Goal: Check status: Check status

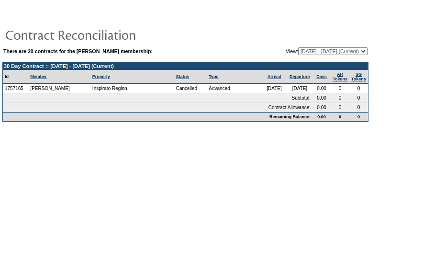
click at [359, 52] on select "[DATE] - [DATE] [DATE] - [DATE] [DATE] - [DATE] [DATE] - [DATE] [DATE] - [DATE]…" at bounding box center [332, 51] width 69 height 8
select select "50133"
click at [298, 47] on select "[DATE] - [DATE] [DATE] - [DATE] [DATE] - [DATE] [DATE] - [DATE] [DATE] - [DATE]…" at bounding box center [332, 51] width 69 height 8
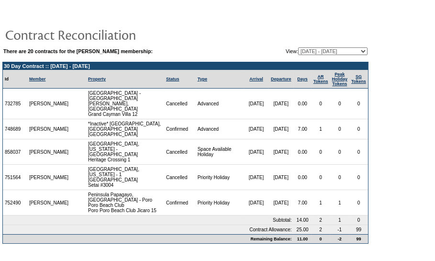
click at [362, 50] on select "[DATE] - [DATE] [DATE] - [DATE] [DATE] - [DATE] [DATE] - [DATE] [DATE] - [DATE]…" at bounding box center [332, 51] width 69 height 8
select select "61006"
click at [298, 47] on select "[DATE] - [DATE] [DATE] - [DATE] [DATE] - [DATE] [DATE] - [DATE] [DATE] - [DATE]…" at bounding box center [332, 51] width 69 height 8
